Goal: Transaction & Acquisition: Purchase product/service

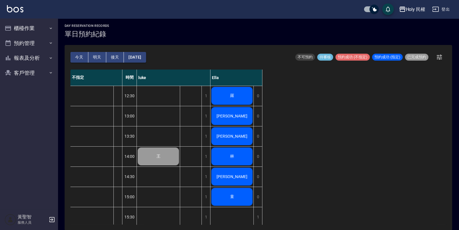
scroll to position [190, 0]
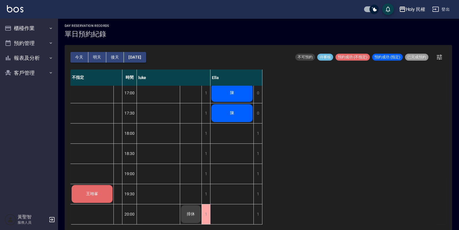
click at [102, 196] on div "王翊峯" at bounding box center [92, 194] width 43 height 20
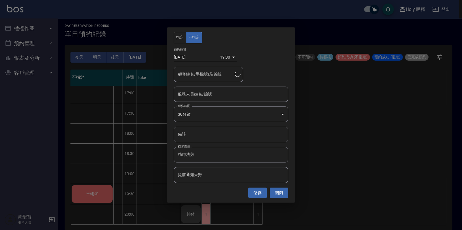
type input "王翊峯/0972106900"
click at [237, 95] on input "服務人員姓名/編號" at bounding box center [230, 94] width 109 height 10
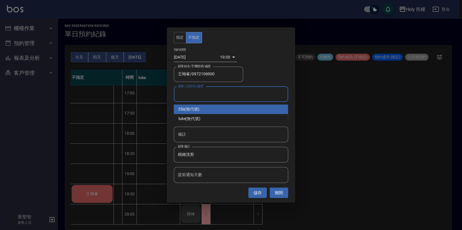
click at [231, 104] on div "Ella (無代號)" at bounding box center [231, 109] width 114 height 10
type input "Ella(無代號)"
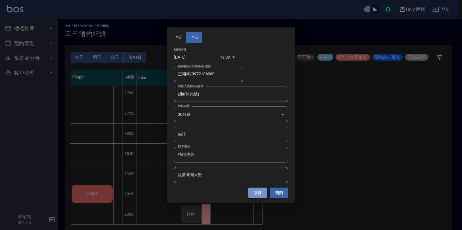
click at [251, 190] on button "儲存" at bounding box center [257, 193] width 18 height 11
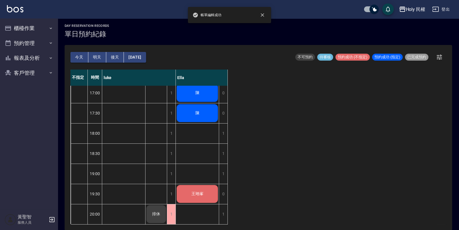
click at [208, 184] on div "王翊峯" at bounding box center [197, 194] width 43 height 20
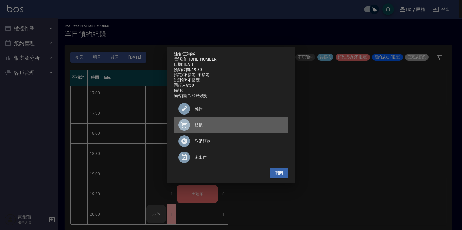
click at [209, 128] on span "結帳" at bounding box center [238, 125] width 89 height 6
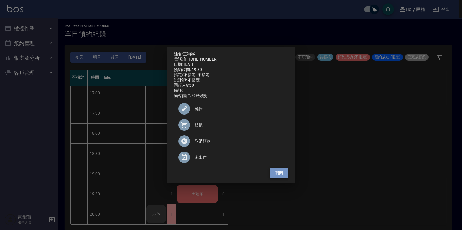
click at [277, 175] on button "關閉" at bounding box center [278, 173] width 18 height 11
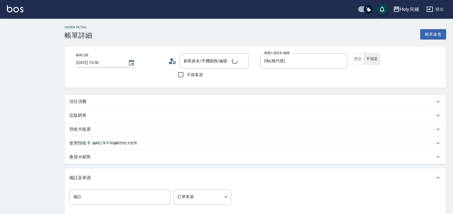
click at [211, 103] on div "項目消費" at bounding box center [252, 102] width 366 height 6
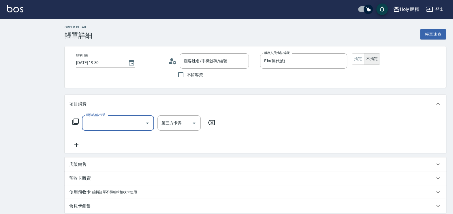
type input "王翊峯/0972106900/null"
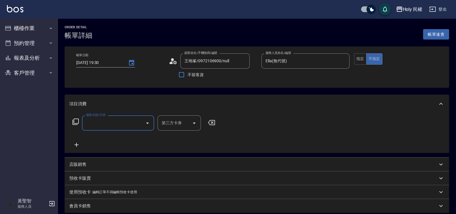
click at [149, 118] on div at bounding box center [147, 122] width 9 height 15
click at [131, 124] on input "服務名稱/代號" at bounding box center [114, 123] width 58 height 10
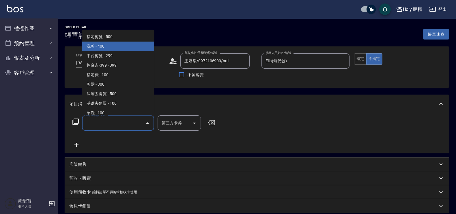
click at [130, 49] on span "洗剪 - 400" at bounding box center [118, 47] width 72 height 10
type input "洗剪(3)"
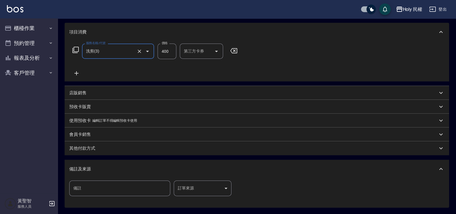
scroll to position [127, 0]
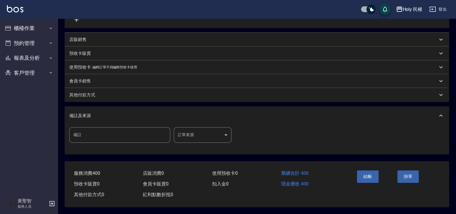
click at [214, 132] on body "Holy 民權 登出 櫃檯作業 打帳單 帳單列表 營業儀表板 現場電腦打卡 預約管理 預約管理 單日預約紀錄 單週預約紀錄 報表及分析 報表目錄 店家日報表 …" at bounding box center [228, 44] width 456 height 339
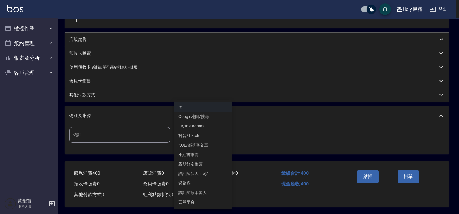
click at [202, 179] on li "過路客" at bounding box center [203, 184] width 58 height 10
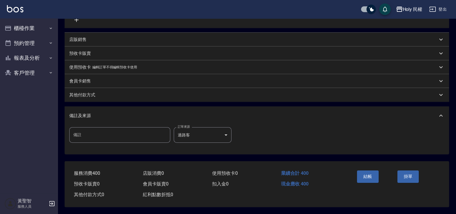
click at [204, 143] on div "備註 備註 訂單來源 過路客 過路客 訂單來源" at bounding box center [256, 138] width 375 height 23
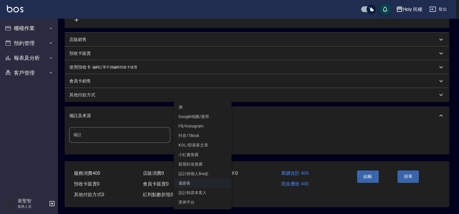
click at [206, 133] on body "Holy 民權 登出 櫃檯作業 打帳單 帳單列表 營業儀表板 現場電腦打卡 預約管理 預約管理 單日預約紀錄 單週預約紀錄 報表及分析 報表目錄 店家日報表 …" at bounding box center [229, 44] width 459 height 339
click at [202, 117] on li "Google地圖/搜尋" at bounding box center [203, 117] width 58 height 10
type input "Google地圖/搜尋"
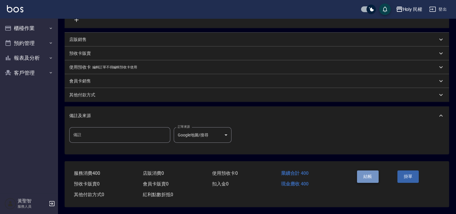
click at [371, 175] on button "結帳" at bounding box center [368, 177] width 22 height 12
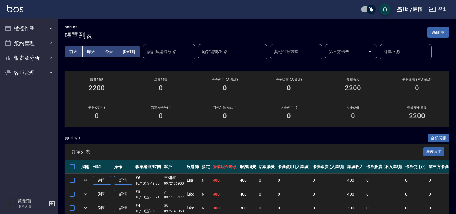
scroll to position [70, 0]
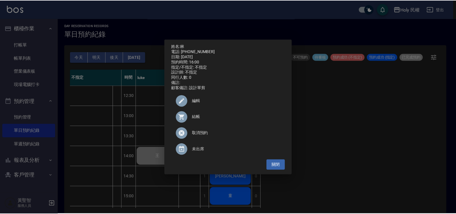
scroll to position [108, 0]
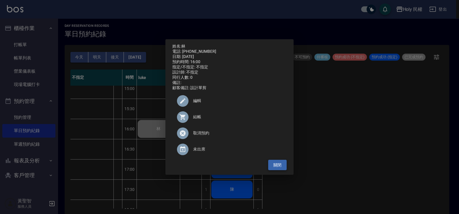
click at [278, 166] on button "關閉" at bounding box center [277, 165] width 18 height 11
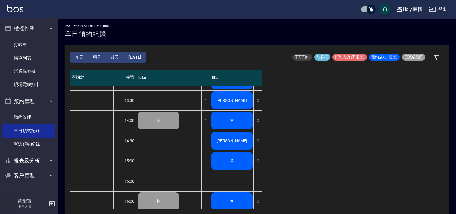
scroll to position [0, 0]
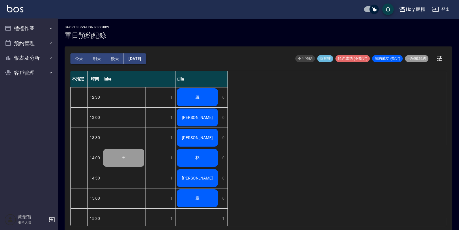
click at [205, 97] on div "羅" at bounding box center [197, 97] width 43 height 20
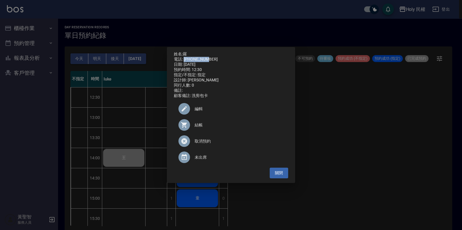
drag, startPoint x: 184, startPoint y: 58, endPoint x: 209, endPoint y: 58, distance: 24.8
click at [209, 58] on div "電話: 0918155400" at bounding box center [231, 59] width 114 height 5
drag, startPoint x: 209, startPoint y: 58, endPoint x: 205, endPoint y: 57, distance: 3.8
copy div "0918155400"
click at [273, 176] on button "關閉" at bounding box center [278, 173] width 18 height 11
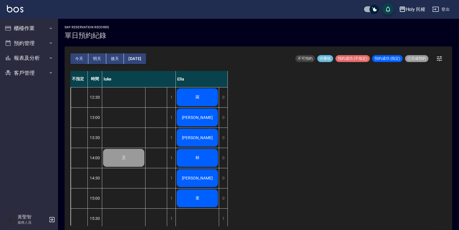
click at [196, 118] on span "[PERSON_NAME]" at bounding box center [197, 117] width 33 height 5
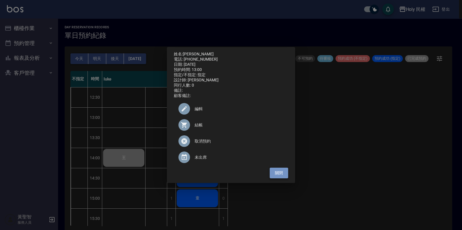
click at [281, 173] on button "關閉" at bounding box center [278, 173] width 18 height 11
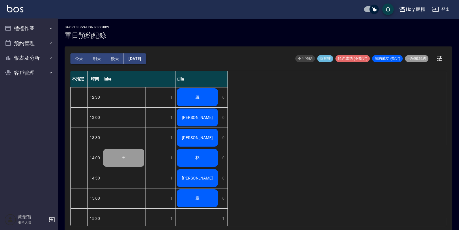
click at [139, 59] on button "[DATE]" at bounding box center [135, 58] width 22 height 11
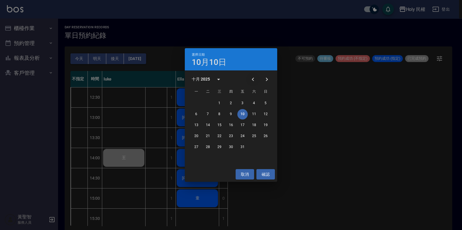
click at [255, 77] on icon "Previous month" at bounding box center [252, 79] width 7 height 7
click at [220, 111] on button "10" at bounding box center [219, 114] width 10 height 10
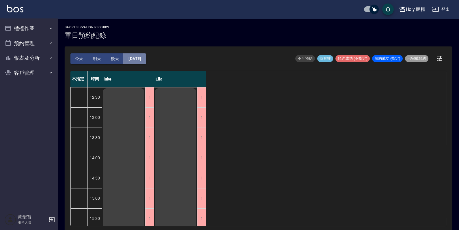
click at [144, 57] on button "2025/09/10" at bounding box center [135, 58] width 22 height 11
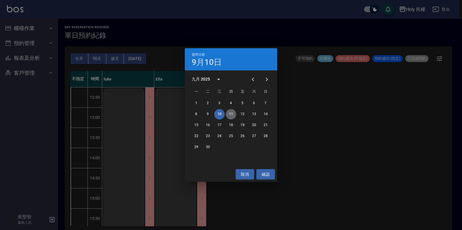
click at [235, 115] on button "11" at bounding box center [231, 114] width 10 height 10
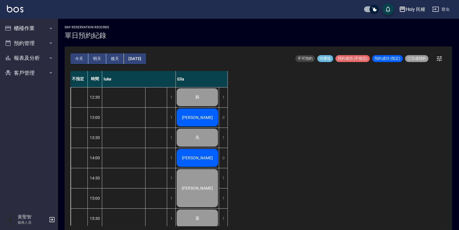
click at [146, 55] on button "2025/09/11" at bounding box center [135, 58] width 22 height 11
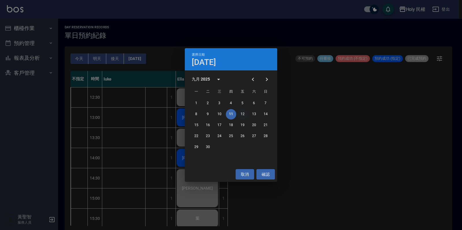
click at [242, 115] on button "12" at bounding box center [242, 114] width 10 height 10
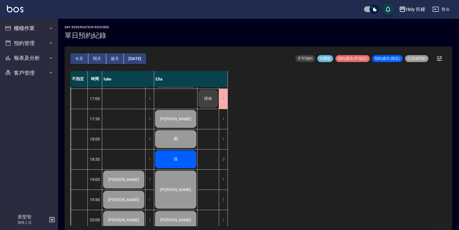
scroll to position [190, 0]
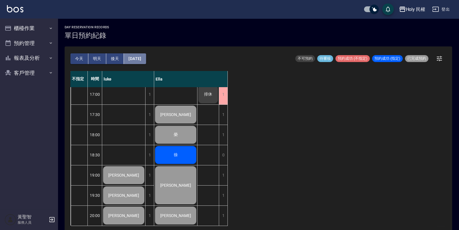
click at [138, 54] on button "2025/09/12" at bounding box center [135, 58] width 22 height 11
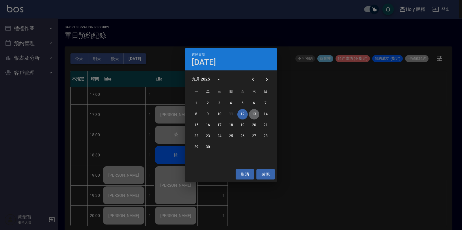
click at [252, 112] on button "13" at bounding box center [254, 114] width 10 height 10
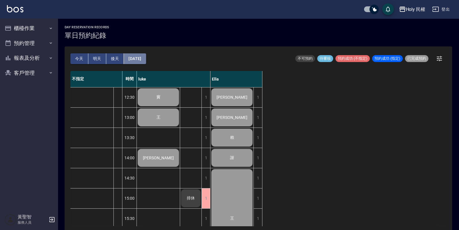
click at [146, 60] on button "2025/09/13" at bounding box center [135, 58] width 22 height 11
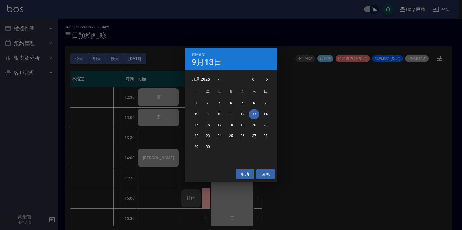
click at [267, 115] on button "14" at bounding box center [265, 114] width 10 height 10
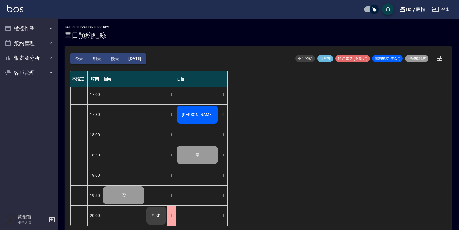
scroll to position [1, 0]
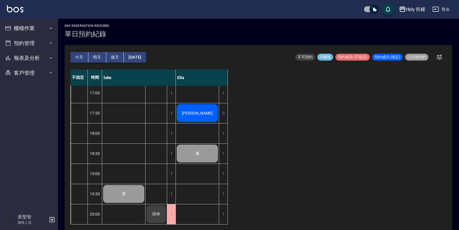
click at [143, 57] on button "2025/09/14" at bounding box center [135, 57] width 22 height 11
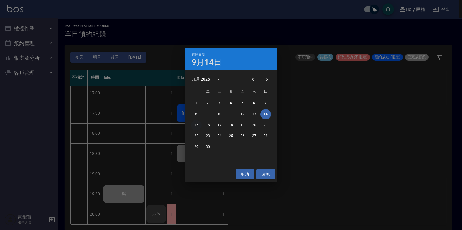
click at [198, 123] on button "15" at bounding box center [196, 125] width 10 height 10
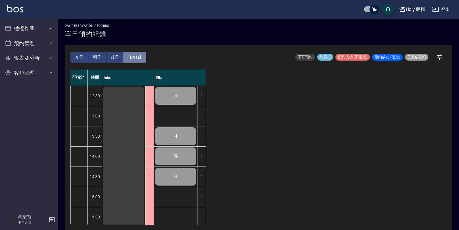
click at [146, 53] on button "2025/09/15" at bounding box center [135, 57] width 22 height 11
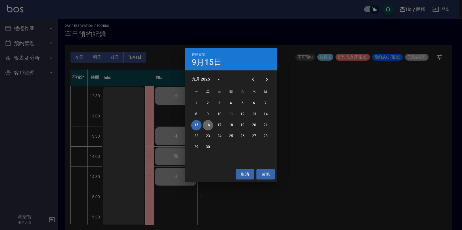
click at [207, 123] on button "16" at bounding box center [208, 125] width 10 height 10
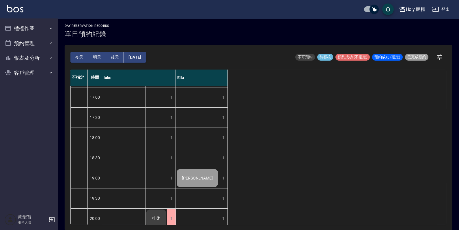
scroll to position [190, 0]
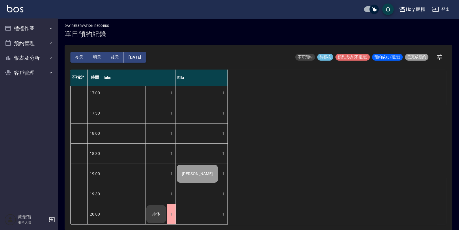
click at [146, 55] on button "2025/09/16" at bounding box center [135, 57] width 22 height 11
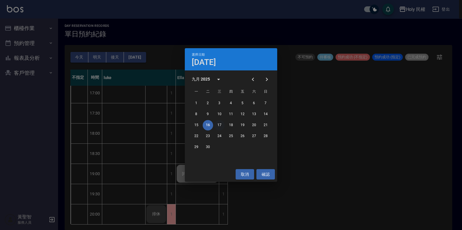
click at [221, 126] on button "17" at bounding box center [219, 125] width 10 height 10
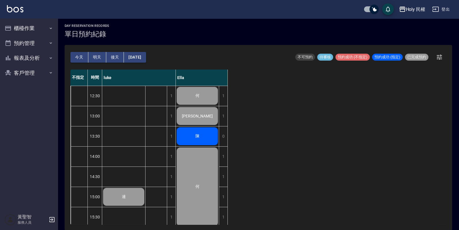
click at [138, 57] on button "2025/09/17" at bounding box center [135, 57] width 22 height 11
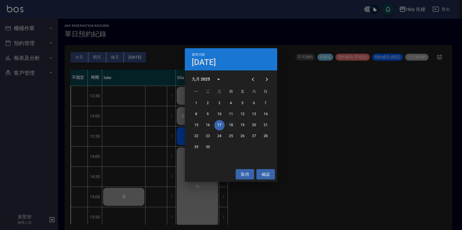
click at [228, 123] on button "18" at bounding box center [231, 125] width 10 height 10
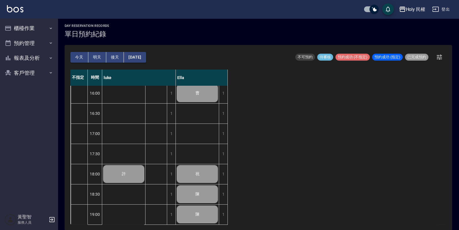
scroll to position [190, 0]
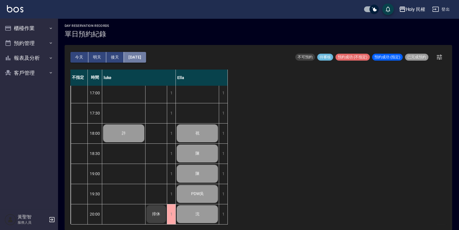
click at [146, 58] on button "2025/09/18" at bounding box center [135, 57] width 22 height 11
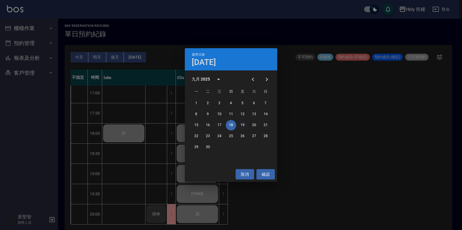
click at [241, 123] on button "19" at bounding box center [242, 125] width 10 height 10
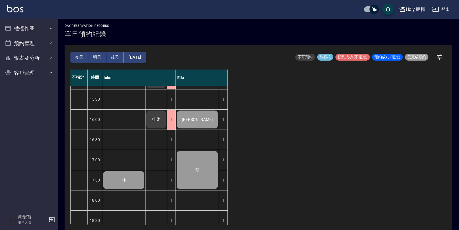
scroll to position [46, 0]
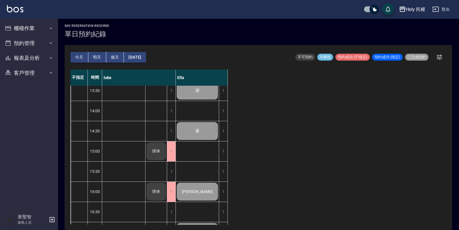
click at [206, 185] on div "[PERSON_NAME]" at bounding box center [197, 192] width 43 height 20
click at [137, 58] on button "2025/09/19" at bounding box center [135, 57] width 22 height 11
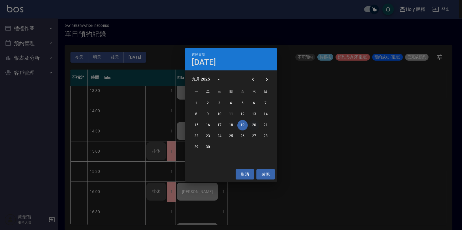
click at [253, 123] on button "20" at bounding box center [254, 125] width 10 height 10
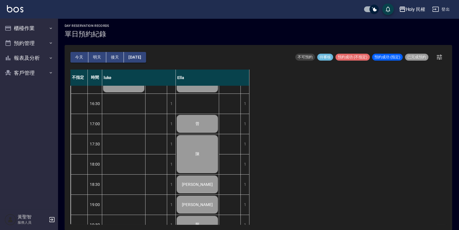
scroll to position [190, 0]
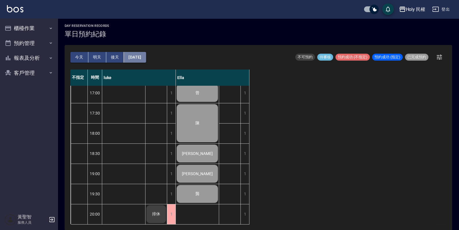
click at [143, 57] on button "2025/09/20" at bounding box center [135, 57] width 22 height 11
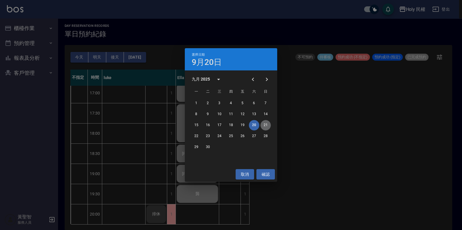
click at [264, 128] on button "21" at bounding box center [265, 125] width 10 height 10
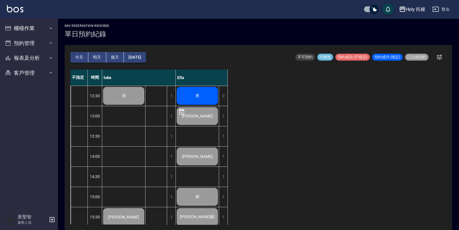
click at [205, 120] on div "[PERSON_NAME]" at bounding box center [197, 116] width 43 height 20
click at [206, 110] on div "[PERSON_NAME]" at bounding box center [197, 116] width 43 height 20
click at [136, 59] on button "2025/09/21" at bounding box center [135, 57] width 22 height 11
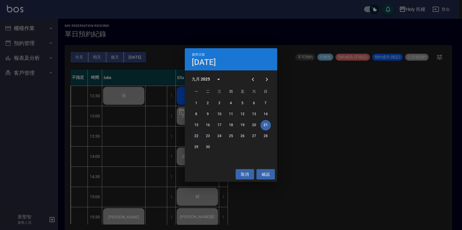
click at [198, 135] on button "22" at bounding box center [196, 136] width 10 height 10
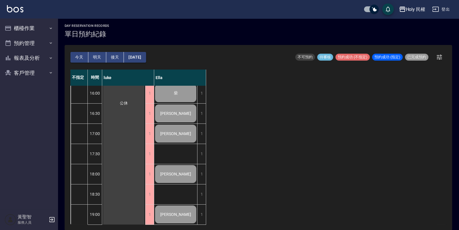
scroll to position [190, 0]
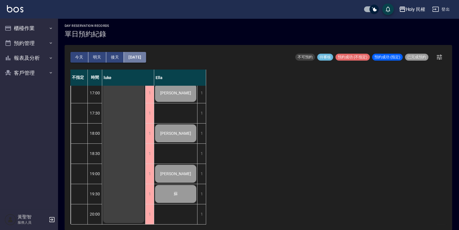
click at [144, 56] on button "2025/09/22" at bounding box center [135, 57] width 22 height 11
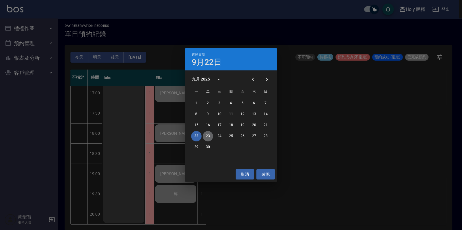
click at [210, 135] on button "23" at bounding box center [208, 136] width 10 height 10
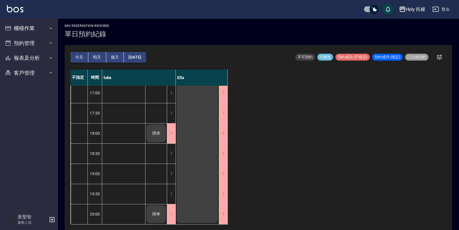
click at [135, 53] on button "2025/09/23" at bounding box center [135, 57] width 22 height 11
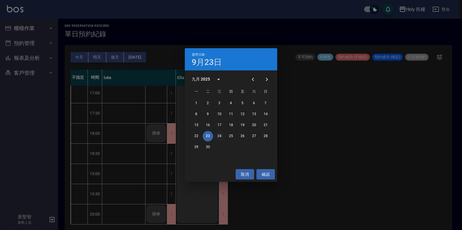
click at [218, 134] on button "24" at bounding box center [219, 136] width 10 height 10
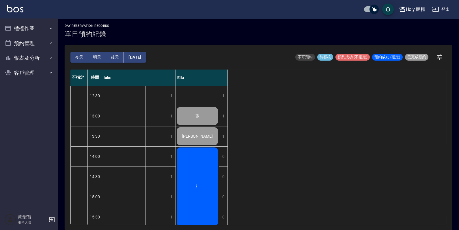
click at [146, 58] on button "2025/09/24" at bounding box center [135, 57] width 22 height 11
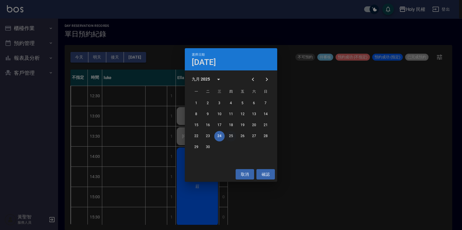
click at [228, 134] on button "25" at bounding box center [231, 136] width 10 height 10
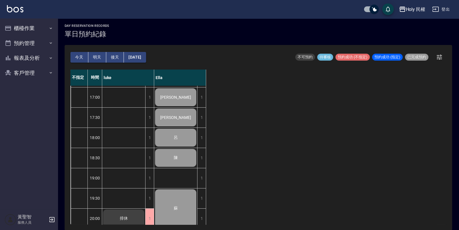
scroll to position [190, 0]
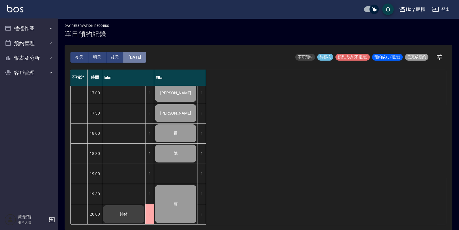
click at [140, 60] on button "2025/09/25" at bounding box center [135, 57] width 22 height 11
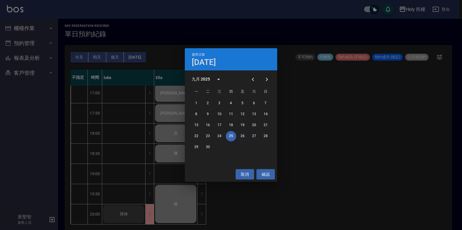
click at [240, 136] on button "26" at bounding box center [242, 136] width 10 height 10
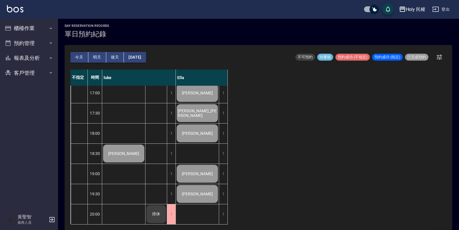
click at [196, 184] on div "[PERSON_NAME]" at bounding box center [197, 194] width 43 height 20
click at [137, 54] on button "2025/09/26" at bounding box center [135, 57] width 22 height 11
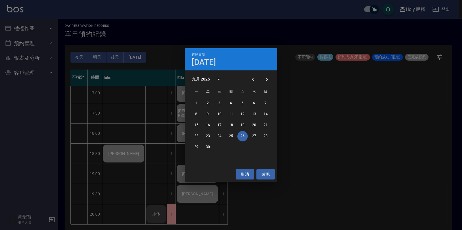
drag, startPoint x: 72, startPoint y: 53, endPoint x: 98, endPoint y: 58, distance: 27.0
click at [75, 54] on div "選擇日期 9月26日 九月 2025 一 二 三 四 五 六 日 1 2 3 4 5 6 7 8 9 10 11 12 13 14 15 16 17 18 1…" at bounding box center [231, 115] width 462 height 230
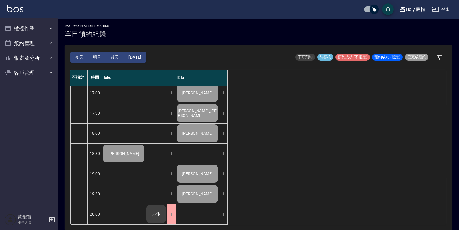
click at [80, 52] on button "今天" at bounding box center [79, 57] width 18 height 11
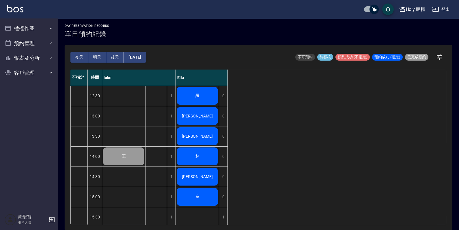
click at [188, 120] on div "[PERSON_NAME]" at bounding box center [197, 116] width 43 height 20
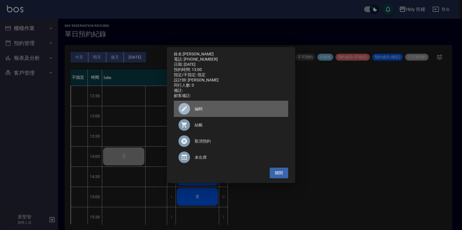
click at [222, 112] on span "編輯" at bounding box center [238, 109] width 89 height 6
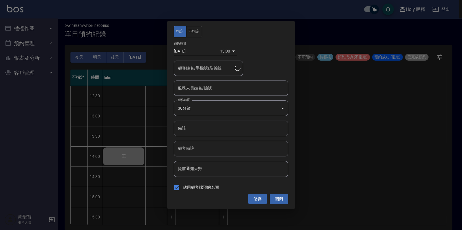
type input "Ella(無代號)"
type input "楊/0975010251"
click at [266, 196] on button "儲存" at bounding box center [257, 199] width 18 height 11
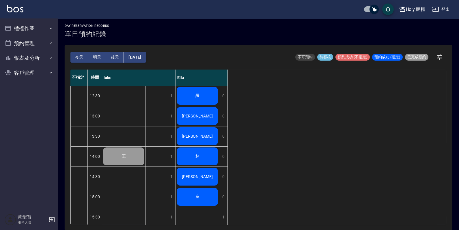
click at [206, 118] on div "[PERSON_NAME]" at bounding box center [197, 116] width 43 height 20
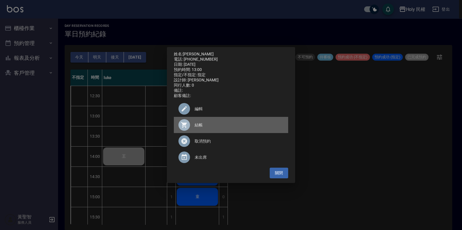
click at [200, 125] on span "結帳" at bounding box center [238, 125] width 89 height 6
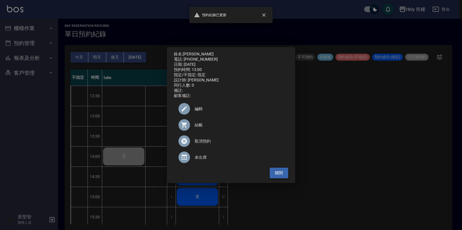
click at [285, 172] on button "關閉" at bounding box center [278, 173] width 18 height 11
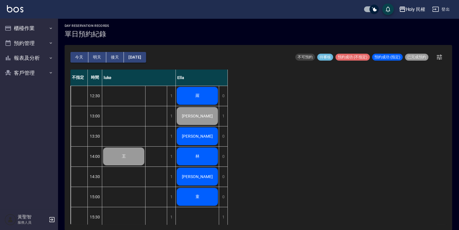
click at [195, 129] on div "[PERSON_NAME]" at bounding box center [197, 136] width 43 height 20
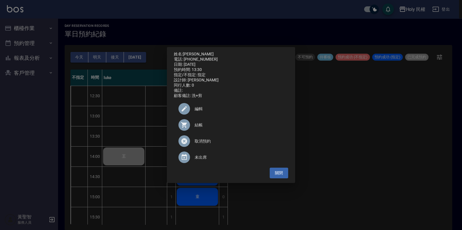
click at [194, 121] on div "結帳" at bounding box center [231, 125] width 114 height 16
click at [281, 177] on button "關閉" at bounding box center [278, 173] width 18 height 11
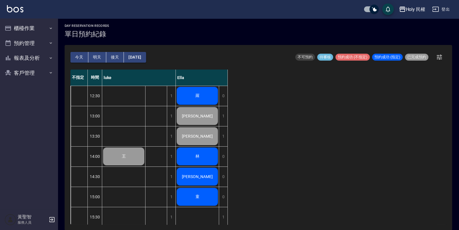
click at [206, 162] on div "林" at bounding box center [197, 157] width 43 height 20
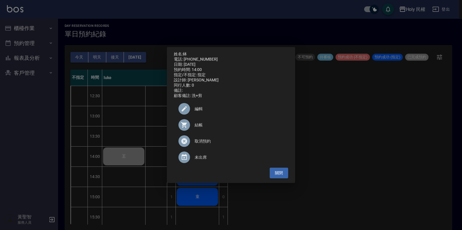
click at [190, 127] on div at bounding box center [184, 125] width 12 height 12
click at [273, 175] on button "關閉" at bounding box center [278, 173] width 18 height 11
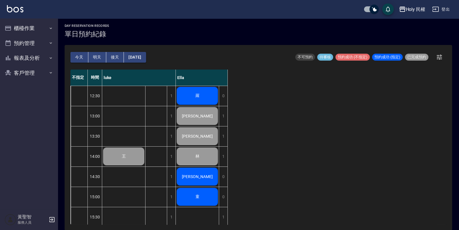
click at [208, 172] on div "[PERSON_NAME]" at bounding box center [197, 177] width 43 height 20
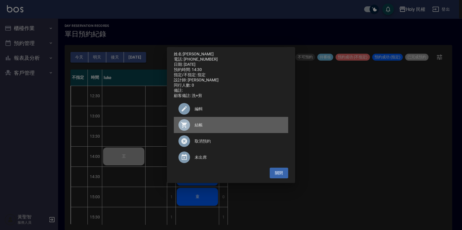
click at [198, 127] on span "結帳" at bounding box center [238, 125] width 89 height 6
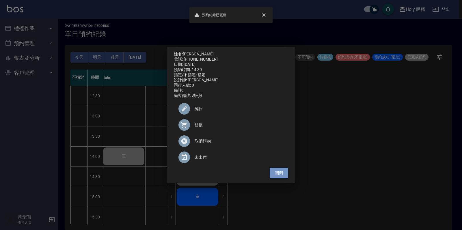
click at [278, 177] on button "關閉" at bounding box center [278, 173] width 18 height 11
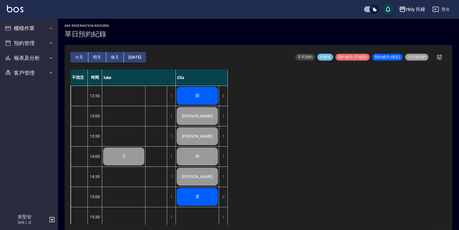
click at [190, 203] on div "童" at bounding box center [197, 197] width 43 height 20
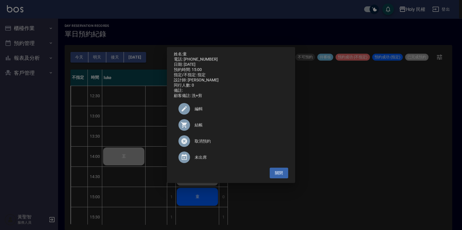
click at [186, 127] on icon at bounding box center [184, 125] width 6 height 6
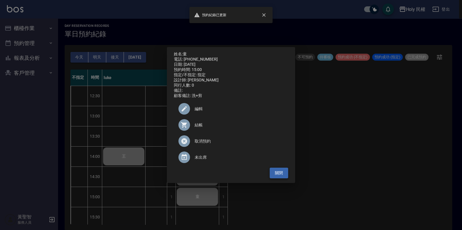
click at [271, 176] on button "關閉" at bounding box center [278, 173] width 18 height 11
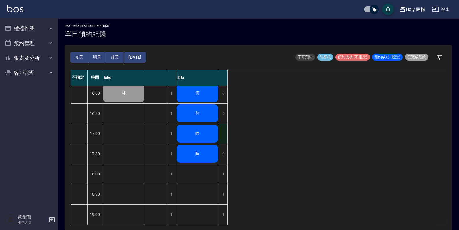
scroll to position [108, 0]
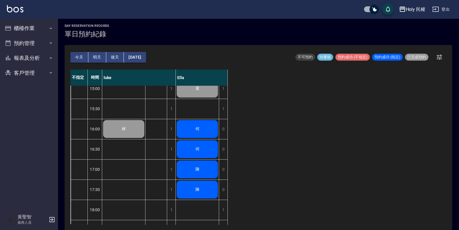
click at [208, 132] on div "何" at bounding box center [197, 129] width 43 height 20
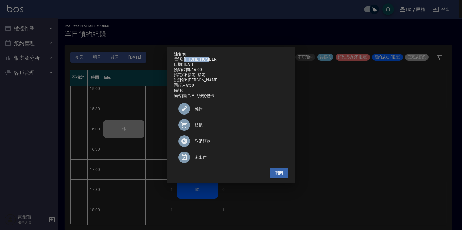
drag, startPoint x: 184, startPoint y: 58, endPoint x: 209, endPoint y: 57, distance: 25.1
click at [209, 57] on div "電話: 0963785787" at bounding box center [231, 59] width 114 height 5
drag, startPoint x: 209, startPoint y: 57, endPoint x: 205, endPoint y: 57, distance: 4.0
copy div "0963785787"
click at [283, 178] on button "關閉" at bounding box center [278, 173] width 18 height 11
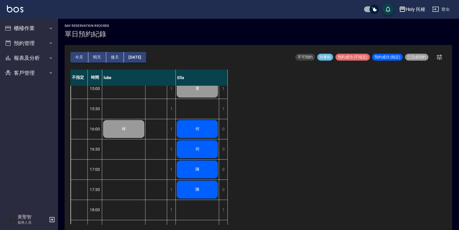
click at [207, 175] on div "陳" at bounding box center [197, 170] width 43 height 20
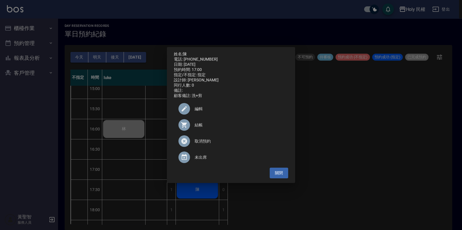
click at [199, 123] on div "結帳" at bounding box center [231, 125] width 114 height 16
click at [278, 178] on button "關閉" at bounding box center [278, 173] width 18 height 11
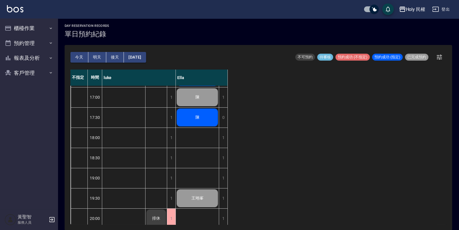
scroll to position [190, 0]
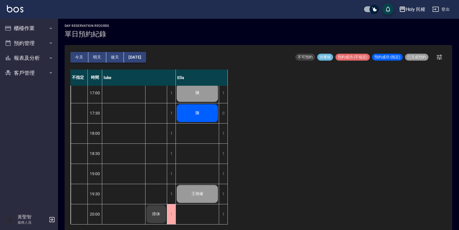
click at [202, 109] on div "陳" at bounding box center [197, 113] width 43 height 20
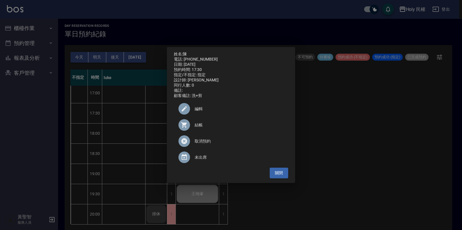
click at [202, 128] on span "結帳" at bounding box center [238, 125] width 89 height 6
click at [283, 171] on button "關閉" at bounding box center [278, 173] width 18 height 11
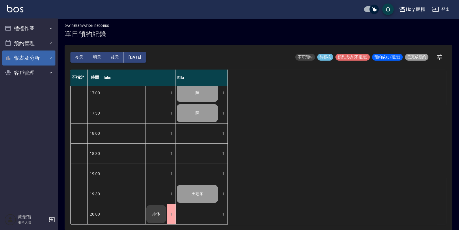
click at [17, 51] on button "報表及分析" at bounding box center [28, 57] width 53 height 15
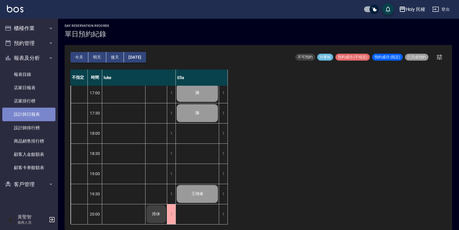
click at [26, 113] on link "設計師日報表" at bounding box center [28, 114] width 53 height 13
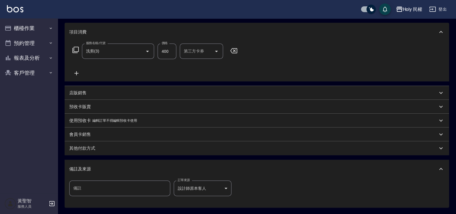
scroll to position [127, 0]
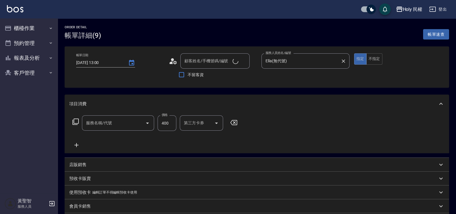
type input "楊/0975856688/"
type input "洗剪(3)"
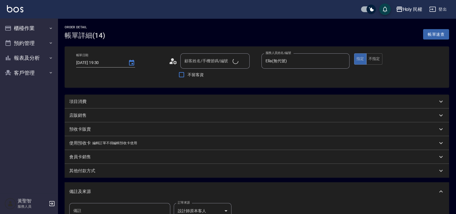
type input "楊/0975010250/"
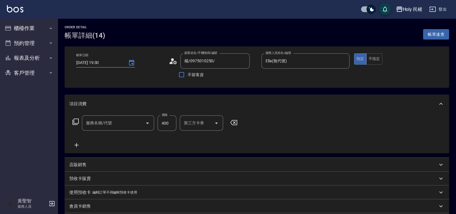
type input "洗剪(3)"
click at [175, 62] on icon at bounding box center [173, 61] width 9 height 9
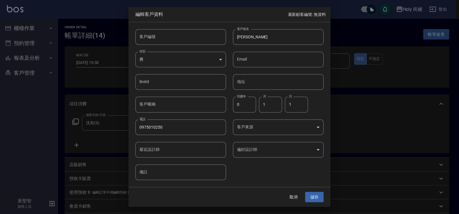
click at [167, 123] on input "0975010250" at bounding box center [180, 127] width 91 height 16
type input "0975010251"
click at [314, 197] on button "儲存" at bounding box center [314, 197] width 18 height 11
click at [299, 193] on button "取消" at bounding box center [293, 197] width 18 height 11
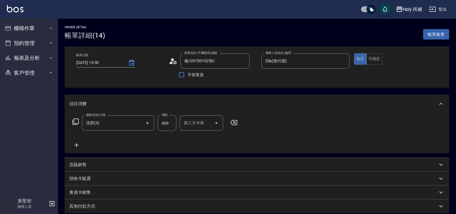
click at [176, 61] on icon at bounding box center [173, 61] width 9 height 9
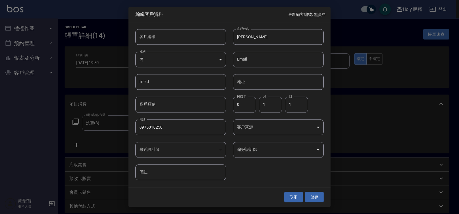
click at [291, 195] on button "取消" at bounding box center [293, 197] width 18 height 11
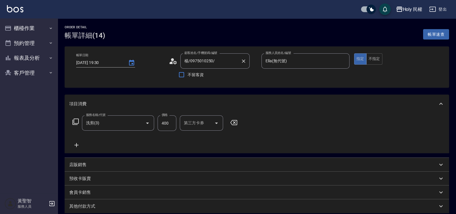
click at [212, 59] on input "楊/0975010250/" at bounding box center [210, 61] width 55 height 10
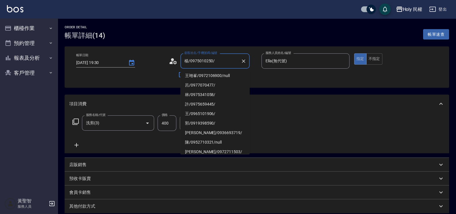
click at [241, 59] on icon "Clear" at bounding box center [244, 61] width 6 height 6
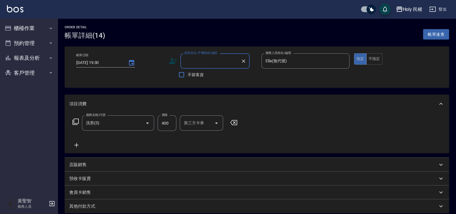
paste input "0918155400"
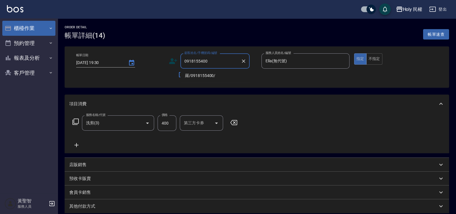
type input "0918155400"
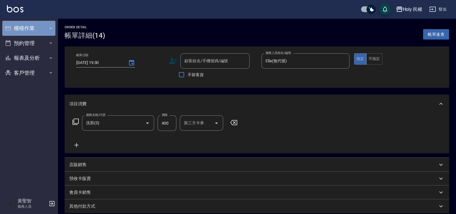
click at [35, 28] on button "櫃檯作業" at bounding box center [28, 28] width 53 height 15
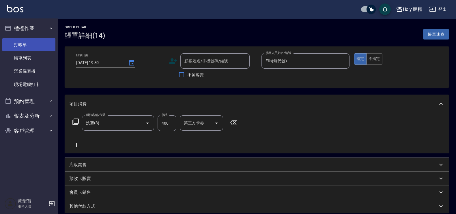
click at [33, 43] on link "打帳單" at bounding box center [28, 44] width 53 height 13
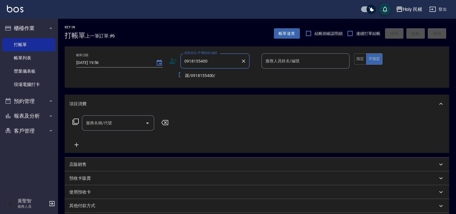
click at [210, 75] on li "羅/0918155400/" at bounding box center [214, 76] width 69 height 10
type input "羅/0918155400/"
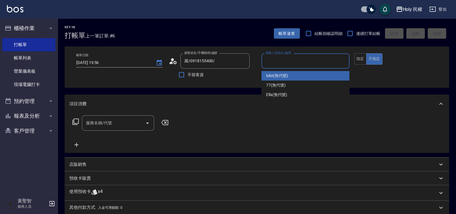
click at [277, 65] on input "服務人員姓名/編號" at bounding box center [305, 61] width 83 height 10
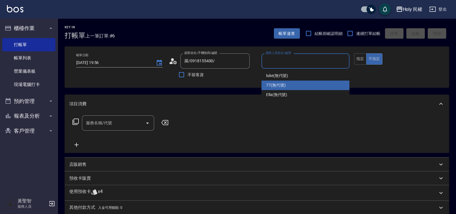
click at [279, 86] on span "77 (無代號)" at bounding box center [276, 85] width 20 height 6
click at [327, 58] on input "77(無代號)" at bounding box center [301, 61] width 74 height 10
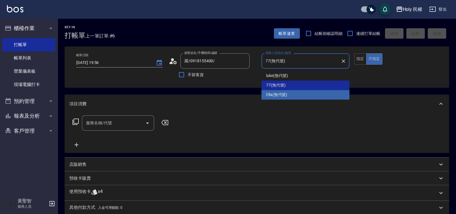
click at [306, 94] on div "Ella (無代號)" at bounding box center [305, 95] width 88 height 10
type input "Ella(無代號)"
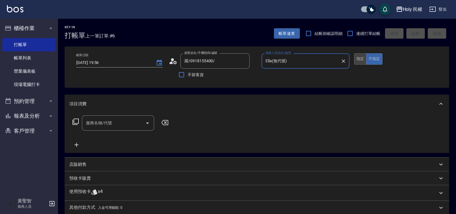
click at [359, 63] on button "指定" at bounding box center [360, 58] width 12 height 11
click at [137, 192] on div "使用預收卡 x4" at bounding box center [253, 193] width 368 height 9
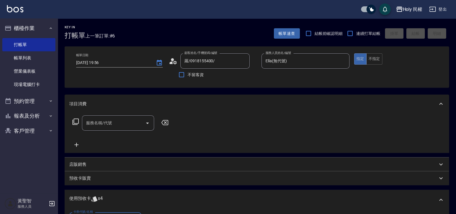
scroll to position [72, 0]
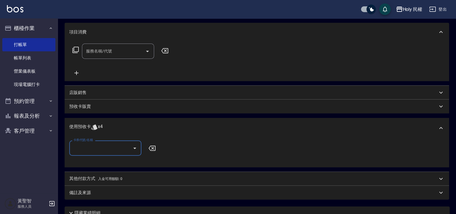
click at [126, 149] on input "卡券代號/名稱" at bounding box center [101, 148] width 58 height 10
click at [124, 161] on div "剪髮買8送2共10次 剩餘4張" at bounding box center [105, 163] width 72 height 10
type input "剪髮買8送2共10次"
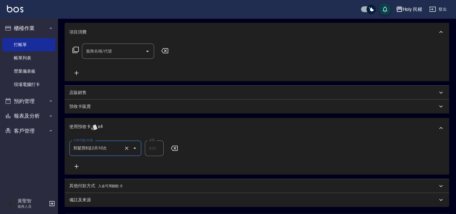
scroll to position [129, 0]
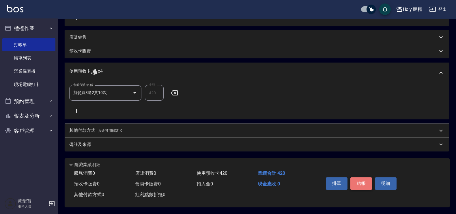
click at [363, 179] on button "結帳" at bounding box center [361, 183] width 22 height 12
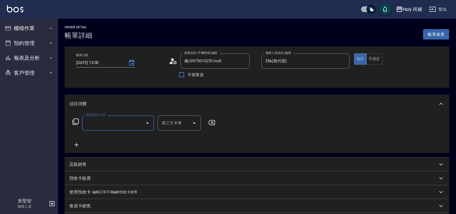
click at [112, 119] on input "服務名稱/代號" at bounding box center [114, 123] width 58 height 10
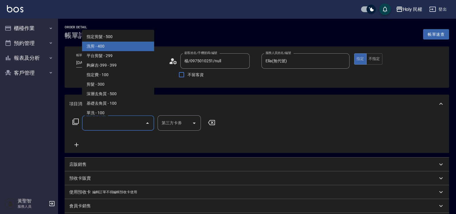
click at [104, 44] on span "洗剪 - 400" at bounding box center [118, 47] width 72 height 10
type input "洗剪(3)"
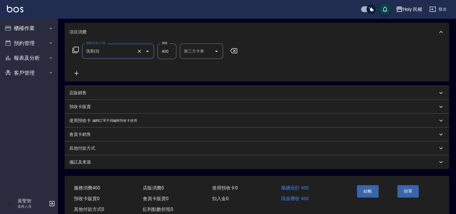
scroll to position [88, 0]
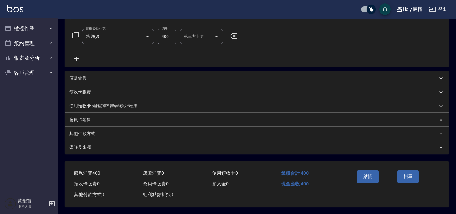
click at [336, 146] on div "備註及來源" at bounding box center [253, 148] width 368 height 6
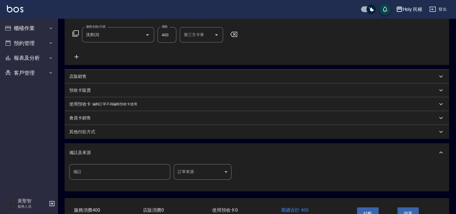
click at [216, 170] on body "Holy 民權 登出 櫃檯作業 打帳單 帳單列表 營業儀表板 現場電腦打卡 預約管理 預約管理 單日預約紀錄 單週預約紀錄 報表及分析 報表目錄 店家日報表 …" at bounding box center [228, 81] width 456 height 339
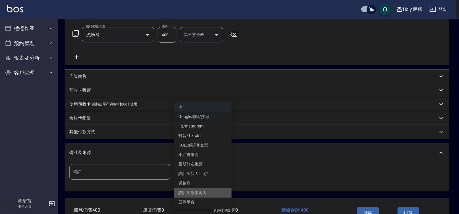
click at [210, 196] on li "設計師原本客人" at bounding box center [203, 193] width 58 height 10
type input "設計師原本客人"
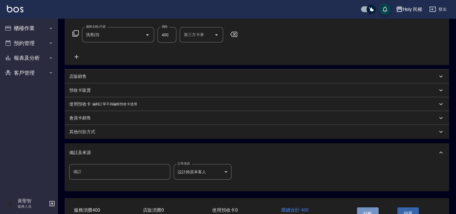
click at [359, 211] on button "結帳" at bounding box center [368, 213] width 22 height 12
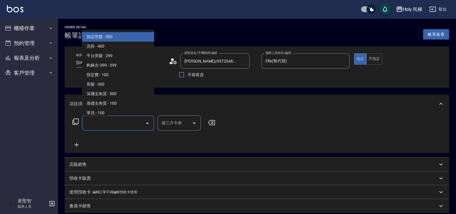
click at [136, 123] on input "服務名稱/代號" at bounding box center [114, 123] width 58 height 10
drag, startPoint x: 116, startPoint y: 40, endPoint x: 122, endPoint y: 55, distance: 17.0
click at [116, 40] on span "指定剪髮 - 500" at bounding box center [118, 37] width 72 height 10
type input "指定剪髮(1)"
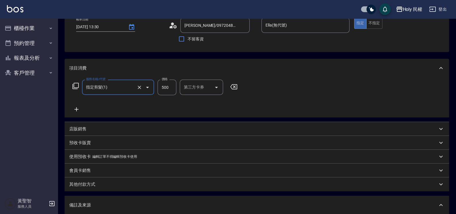
scroll to position [108, 0]
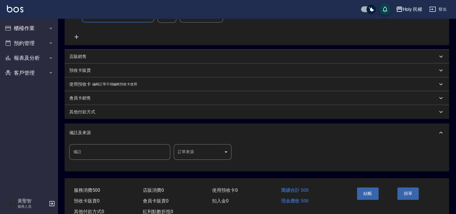
click at [216, 148] on body "Holy 民權 登出 櫃檯作業 打帳單 帳單列表 營業儀表板 現場電腦打卡 預約管理 預約管理 單日預約紀錄 單週預約紀錄 報表及分析 報表目錄 店家日報表 …" at bounding box center [228, 61] width 456 height 339
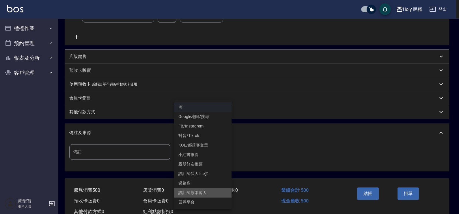
click at [206, 190] on li "設計師原本客人" at bounding box center [203, 193] width 58 height 10
type input "設計師原本客人"
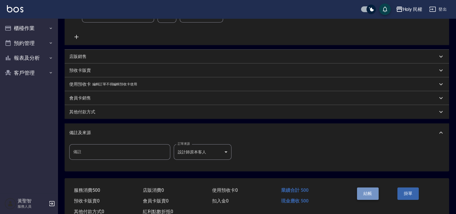
click at [365, 193] on button "結帳" at bounding box center [368, 194] width 22 height 12
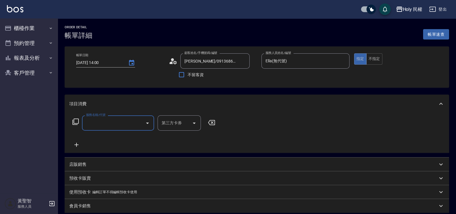
click at [129, 126] on input "服務名稱/代號" at bounding box center [114, 123] width 58 height 10
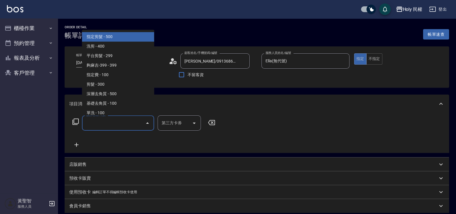
click at [109, 35] on span "指定剪髮 - 500" at bounding box center [118, 37] width 72 height 10
type input "指定剪髮(1)"
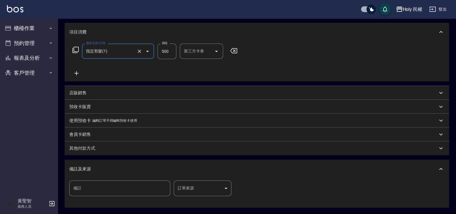
scroll to position [127, 0]
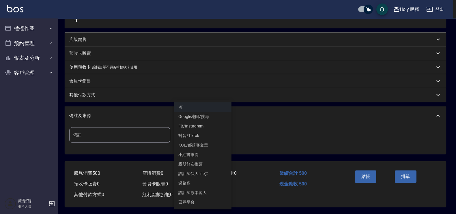
click at [211, 133] on body "Holy 民權 登出 櫃檯作業 打帳單 帳單列表 營業儀表板 現場電腦打卡 預約管理 預約管理 單日預約紀錄 單週預約紀錄 報表及分析 報表目錄 店家日報表 …" at bounding box center [228, 44] width 456 height 339
click at [203, 192] on li "設計師原本客人" at bounding box center [203, 193] width 58 height 10
type input "設計師原本客人"
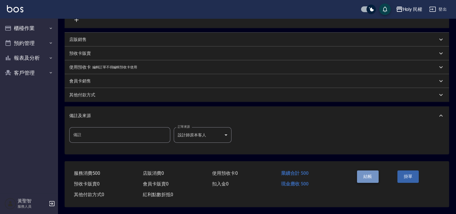
click at [363, 172] on button "結帳" at bounding box center [368, 177] width 22 height 12
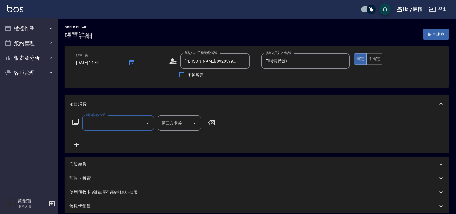
click at [135, 114] on div "服務名稱/代號 服務名稱/代號 第三方卡券 第三方卡券" at bounding box center [257, 133] width 384 height 40
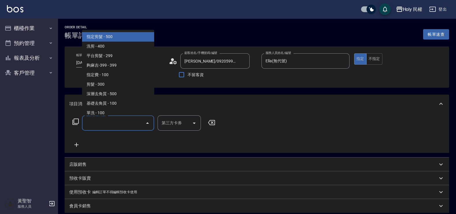
click at [134, 119] on input "服務名稱/代號" at bounding box center [114, 123] width 58 height 10
click at [122, 39] on span "指定剪髮 - 500" at bounding box center [118, 37] width 72 height 10
type input "指定剪髮(1)"
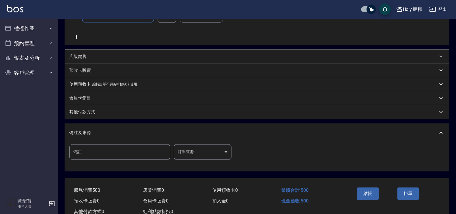
scroll to position [127, 0]
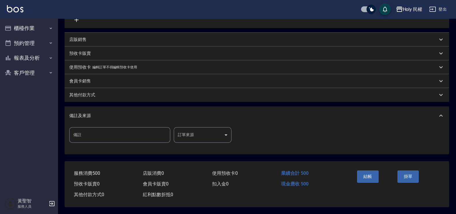
click at [214, 135] on body "Holy 民權 登出 櫃檯作業 打帳單 帳單列表 營業儀表板 現場電腦打卡 預約管理 預約管理 單日預約紀錄 單週預約紀錄 報表及分析 報表目錄 店家日報表 …" at bounding box center [228, 44] width 456 height 339
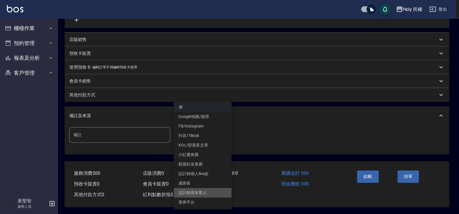
click at [214, 190] on li "設計師原本客人" at bounding box center [203, 193] width 58 height 10
type input "設計師原本客人"
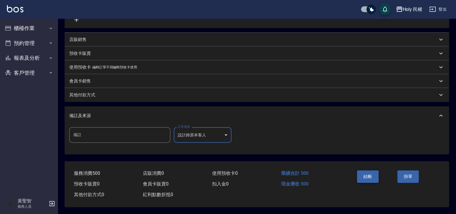
click at [369, 172] on button "結帳" at bounding box center [368, 177] width 22 height 12
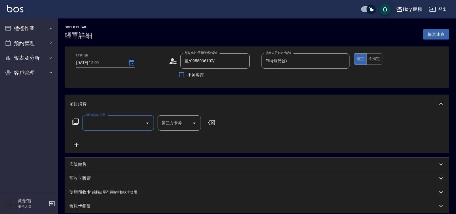
click at [116, 117] on div "服務名稱/代號" at bounding box center [118, 122] width 72 height 15
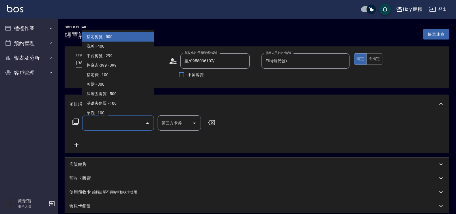
click at [105, 34] on span "指定剪髮 - 500" at bounding box center [118, 37] width 72 height 10
type input "指定剪髮(1)"
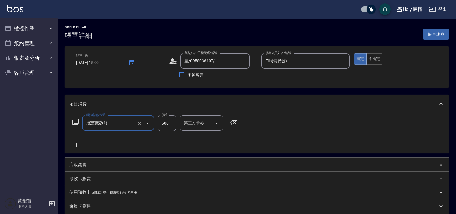
scroll to position [127, 0]
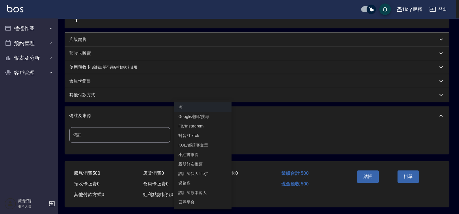
click at [220, 134] on body "Holy 民權 登出 櫃檯作業 打帳單 帳單列表 營業儀表板 現場電腦打卡 預約管理 預約管理 單日預約紀錄 單週預約紀錄 報表及分析 報表目錄 店家日報表 …" at bounding box center [229, 44] width 459 height 339
click at [214, 191] on li "設計師原本客人" at bounding box center [203, 193] width 58 height 10
type input "設計師原本客人"
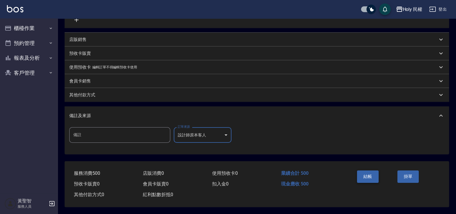
click at [368, 175] on button "結帳" at bounding box center [368, 177] width 22 height 12
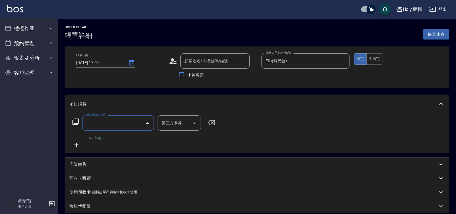
click at [136, 124] on input "服務名稱/代號" at bounding box center [114, 123] width 58 height 10
type input "陳/0906759296/"
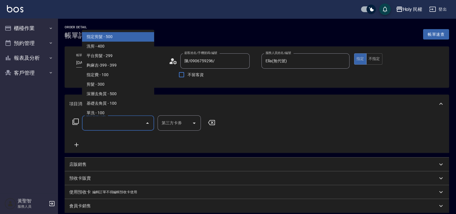
click at [124, 39] on span "指定剪髮 - 500" at bounding box center [118, 37] width 72 height 10
type input "指定剪髮(1)"
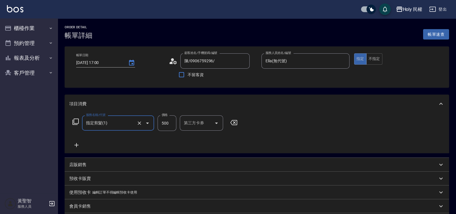
scroll to position [72, 0]
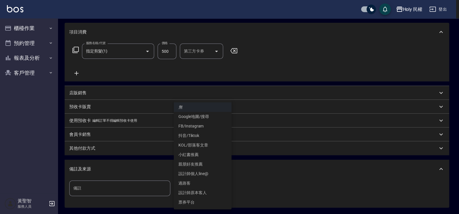
click at [206, 187] on body "Holy 民權 登出 櫃檯作業 打帳單 帳單列表 營業儀表板 現場電腦打卡 預約管理 預約管理 單日預約紀錄 單週預約紀錄 報表及分析 報表目錄 店家日報表 …" at bounding box center [229, 97] width 459 height 339
click at [207, 194] on li "設計師原本客人" at bounding box center [203, 193] width 58 height 10
type input "設計師原本客人"
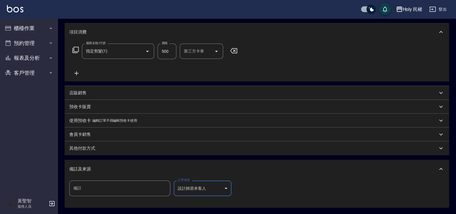
scroll to position [127, 0]
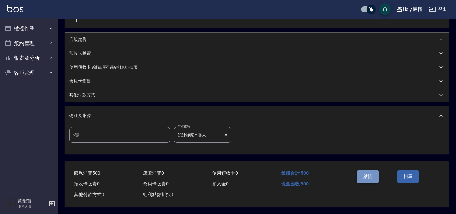
click at [368, 172] on button "結帳" at bounding box center [368, 177] width 22 height 12
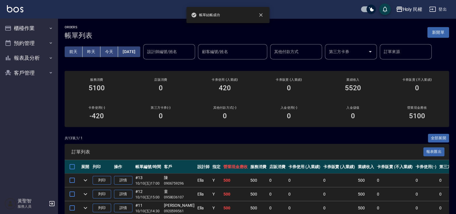
click at [449, 33] on button "新開單" at bounding box center [438, 32] width 22 height 11
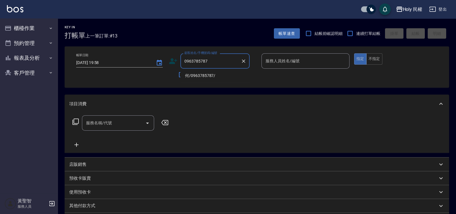
click at [224, 77] on li "何/0963785787/" at bounding box center [214, 76] width 69 height 10
type input "何/0963785787/"
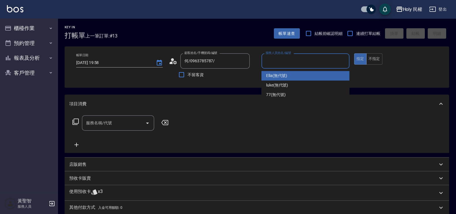
click at [276, 65] on input "服務人員姓名/編號" at bounding box center [305, 61] width 83 height 10
click at [280, 74] on span "Ella (無代號)" at bounding box center [276, 76] width 21 height 6
type input "Ella(無代號)"
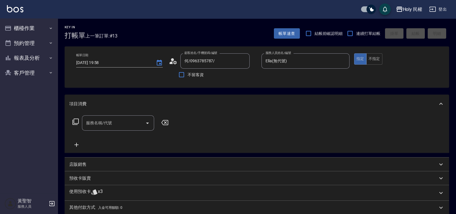
click at [147, 192] on div "使用預收卡 x3" at bounding box center [253, 193] width 368 height 9
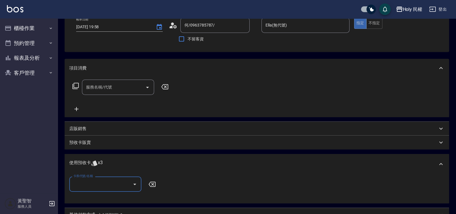
scroll to position [72, 0]
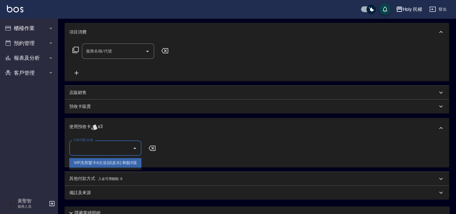
click at [129, 149] on input "卡券代號/名稱" at bounding box center [101, 148] width 58 height 10
click at [126, 162] on div "VIP洗剪髮卡6次送(頭皮水) 剩餘3張" at bounding box center [105, 163] width 72 height 10
type input "VIP洗剪髮卡6次送(頭皮水)"
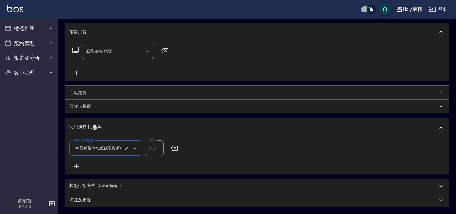
scroll to position [108, 0]
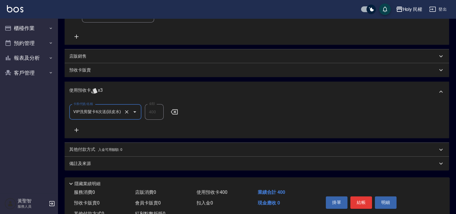
click at [331, 166] on div "備註及來源" at bounding box center [253, 164] width 368 height 6
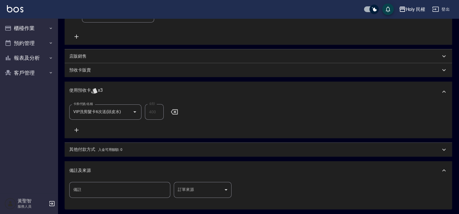
click at [212, 188] on body "Holy 民權 登出 櫃檯作業 打帳單 帳單列表 營業儀表板 現場電腦打卡 預約管理 預約管理 單日預約紀錄 單週預約紀錄 報表及分析 報表目錄 店家日報表 …" at bounding box center [229, 82] width 459 height 380
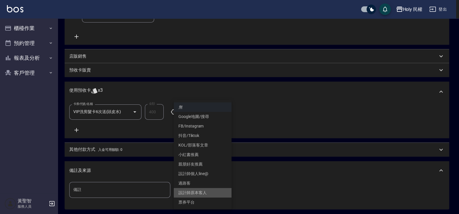
click at [212, 192] on li "設計師原本客人" at bounding box center [203, 193] width 58 height 10
type input "設計師原本客人"
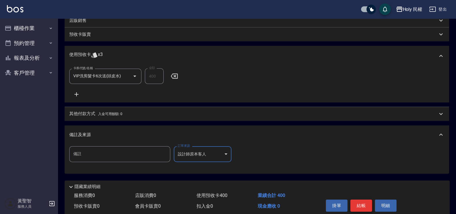
scroll to position [168, 0]
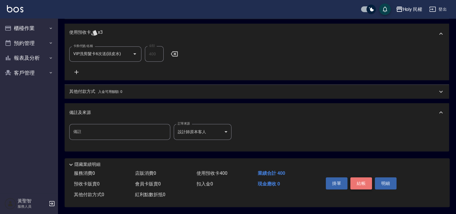
click at [359, 179] on button "結帳" at bounding box center [361, 183] width 22 height 12
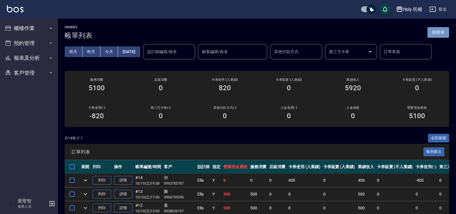
click at [436, 28] on button "新開單" at bounding box center [438, 32] width 22 height 11
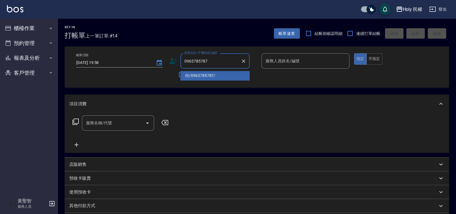
click at [216, 72] on li "何/0963785787/" at bounding box center [214, 76] width 69 height 10
type input "何/0963785787/"
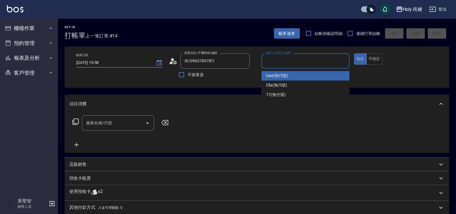
click at [278, 62] on input "服務人員姓名/編號" at bounding box center [305, 61] width 83 height 10
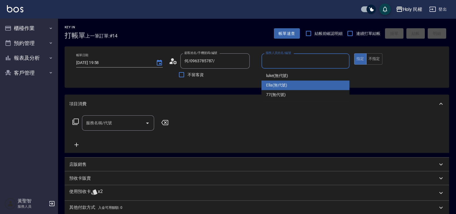
click at [279, 82] on div "Ella (無代號)" at bounding box center [305, 85] width 88 height 10
type input "Ella(無代號)"
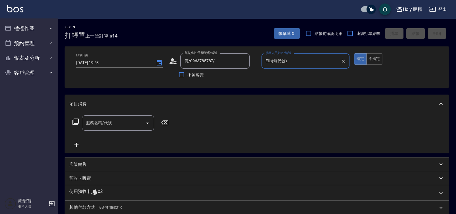
scroll to position [36, 0]
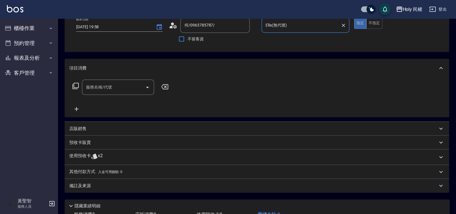
click at [127, 162] on div "使用預收卡 x2" at bounding box center [257, 157] width 384 height 16
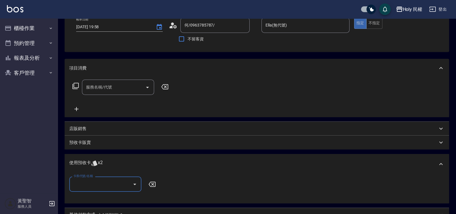
scroll to position [0, 0]
click at [120, 181] on input "卡券代號/名稱" at bounding box center [101, 184] width 58 height 10
click at [123, 193] on ul "VIP洗剪髮卡6次送(頭皮水) 剩餘2張" at bounding box center [105, 199] width 72 height 14
click at [123, 194] on div "VIP洗剪髮卡6次送(頭皮水) 剩餘2張" at bounding box center [105, 199] width 72 height 10
type input "VIP洗剪髮卡6次送(頭皮水)"
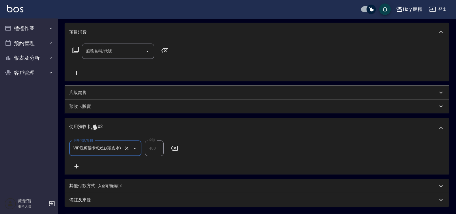
scroll to position [129, 0]
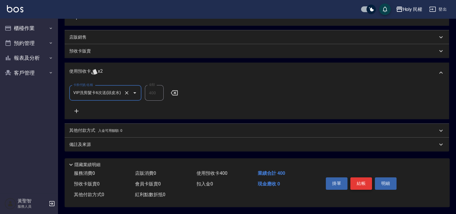
click at [362, 182] on button "結帳" at bounding box center [361, 183] width 22 height 12
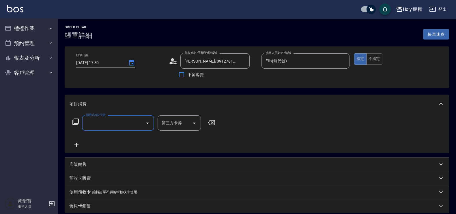
click at [115, 119] on input "服務名稱/代號" at bounding box center [114, 123] width 58 height 10
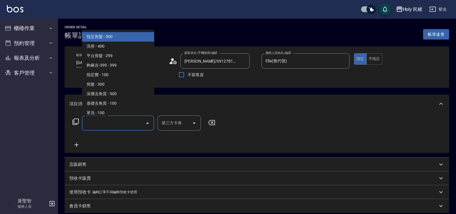
click at [125, 39] on span "指定剪髮 - 500" at bounding box center [118, 37] width 72 height 10
type input "指定剪髮(1)"
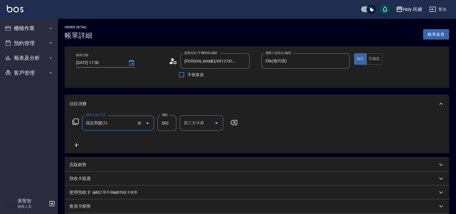
scroll to position [36, 0]
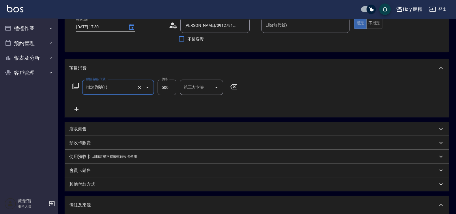
click at [147, 87] on icon "Open" at bounding box center [147, 87] width 3 height 1
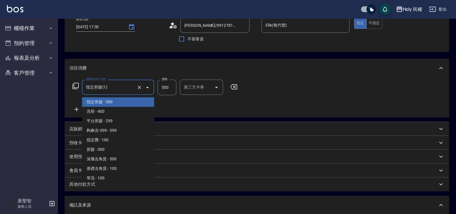
click at [219, 114] on div "服務名稱/代號 指定剪髮(1) 服務名稱/代號 價格 500 價格 第三方卡券 第三方卡券" at bounding box center [257, 97] width 384 height 40
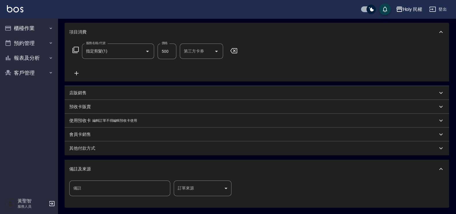
scroll to position [108, 0]
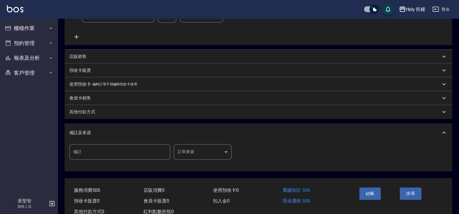
click at [224, 156] on body "Holy 民權 登出 櫃檯作業 打帳單 帳單列表 營業儀表板 現場電腦打卡 預約管理 預約管理 單日預約紀錄 單週預約紀錄 報表及分析 報表目錄 店家日報表 …" at bounding box center [229, 61] width 459 height 339
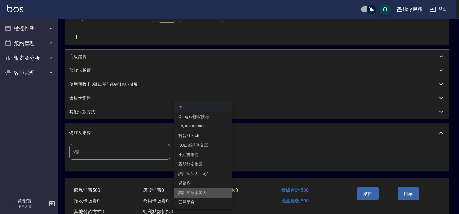
click at [219, 188] on li "設計師原本客人" at bounding box center [203, 193] width 58 height 10
type input "設計師原本客人"
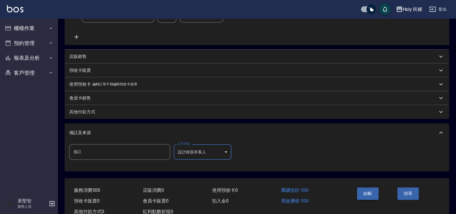
click at [367, 193] on button "結帳" at bounding box center [368, 194] width 22 height 12
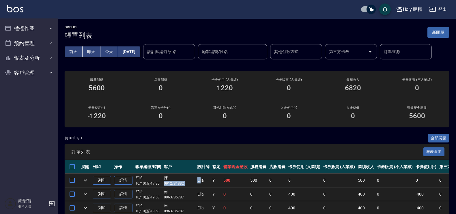
drag, startPoint x: 164, startPoint y: 182, endPoint x: 189, endPoint y: 183, distance: 24.5
click at [189, 183] on tr "列印 詳情 #16 10/10 (五) 17:30 陳 0912781882 [PERSON_NAME] Y 500 500 0 0 0 500 0 0 0 …" at bounding box center [315, 181] width 500 height 14
drag, startPoint x: 189, startPoint y: 183, endPoint x: 183, endPoint y: 183, distance: 6.1
click at [183, 183] on p "0912781882" at bounding box center [179, 183] width 31 height 5
drag, startPoint x: 183, startPoint y: 183, endPoint x: 177, endPoint y: 182, distance: 5.5
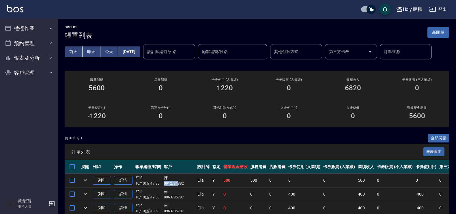
click at [177, 182] on p "0912781882" at bounding box center [179, 183] width 31 height 5
drag, startPoint x: 177, startPoint y: 182, endPoint x: 173, endPoint y: 182, distance: 4.7
click at [173, 182] on p "0912781882" at bounding box center [179, 183] width 31 height 5
drag, startPoint x: 182, startPoint y: 184, endPoint x: 163, endPoint y: 183, distance: 18.8
click at [163, 183] on td "陳 0912781882" at bounding box center [178, 181] width 33 height 14
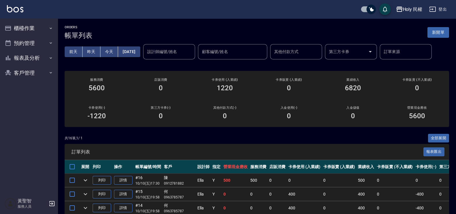
drag, startPoint x: 163, startPoint y: 183, endPoint x: 171, endPoint y: 179, distance: 9.4
click at [171, 182] on p "0912781882" at bounding box center [179, 183] width 31 height 5
drag, startPoint x: 183, startPoint y: 182, endPoint x: 159, endPoint y: 185, distance: 24.1
click at [159, 185] on tr "列印 詳情 #16 10/10 (五) 17:30 陳 0912781882 [PERSON_NAME] Y 500 500 0 0 0 500 0 0 0 …" at bounding box center [315, 181] width 500 height 14
click at [159, 185] on p "10/10 (五) 17:30" at bounding box center [148, 183] width 26 height 5
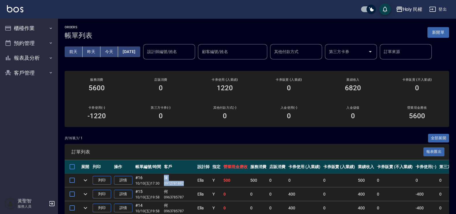
click at [163, 181] on td "陳 0912781882" at bounding box center [178, 181] width 33 height 14
drag, startPoint x: 164, startPoint y: 182, endPoint x: 182, endPoint y: 183, distance: 17.3
click at [182, 183] on p "0912781882" at bounding box center [179, 183] width 31 height 5
drag, startPoint x: 182, startPoint y: 183, endPoint x: 176, endPoint y: 183, distance: 5.8
copy p "091278188"
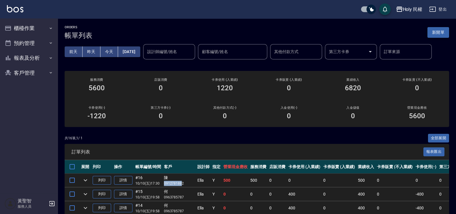
click at [441, 28] on button "新開單" at bounding box center [438, 32] width 22 height 11
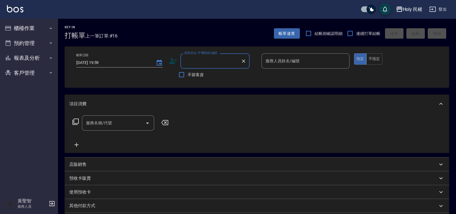
click at [195, 60] on input "顧客姓名/手機號碼/編號" at bounding box center [210, 61] width 55 height 10
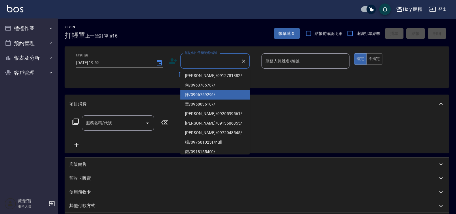
click at [199, 95] on li "陳/0906759296/" at bounding box center [214, 95] width 69 height 10
type input "陳/0906759296/"
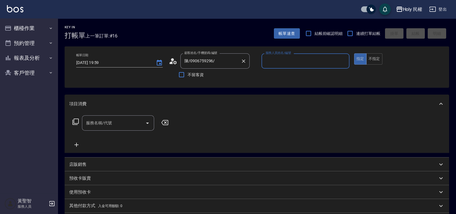
click at [242, 60] on icon "Clear" at bounding box center [243, 60] width 3 height 3
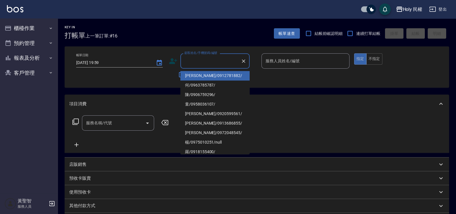
click at [207, 59] on input "顧客姓名/手機號碼/編號" at bounding box center [210, 61] width 55 height 10
click at [207, 76] on li "[PERSON_NAME]/0912781882/" at bounding box center [214, 76] width 69 height 10
type input "[PERSON_NAME]/0912781882/"
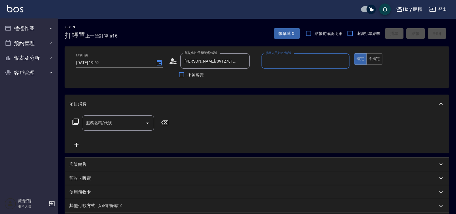
click at [174, 62] on icon at bounding box center [174, 62] width 3 height 3
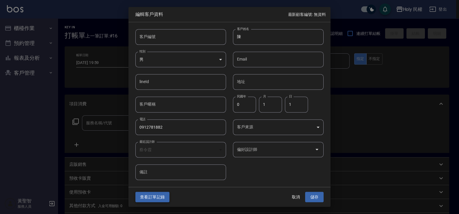
click at [156, 195] on button "查看訂單記錄" at bounding box center [152, 197] width 34 height 11
